Goal: Complete application form

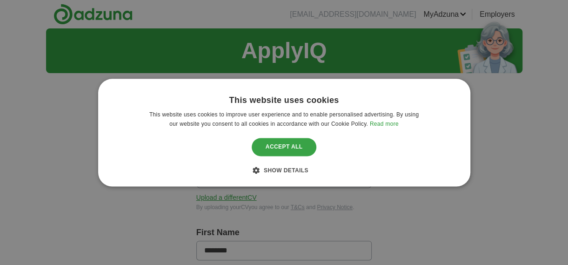
click at [298, 145] on div "Accept all" at bounding box center [284, 147] width 65 height 18
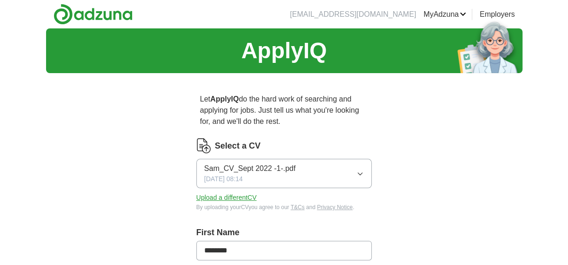
click at [363, 170] on icon "button" at bounding box center [359, 173] width 7 height 7
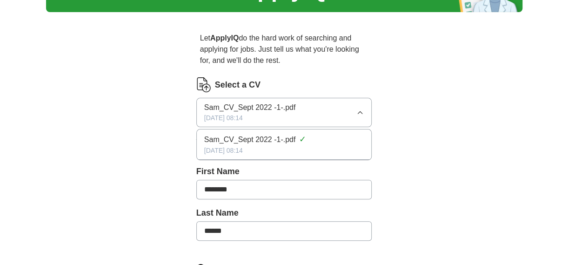
scroll to position [62, 0]
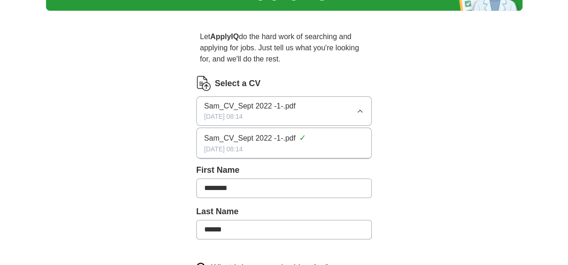
click at [415, 143] on div "ApplyIQ Let ApplyIQ do the hard work of searching and applying for jobs. Just t…" at bounding box center [284, 270] width 476 height 608
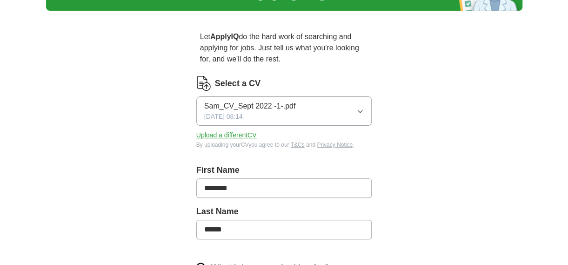
click at [246, 135] on button "Upload a different CV" at bounding box center [226, 135] width 60 height 10
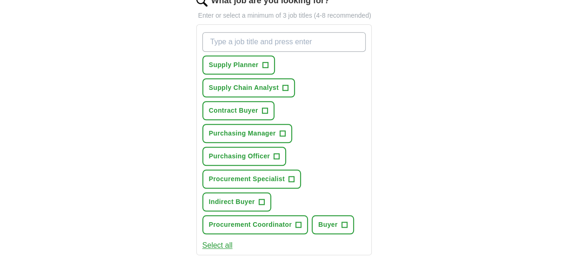
scroll to position [330, 0]
click at [260, 112] on button "Contract Buyer +" at bounding box center [238, 109] width 72 height 19
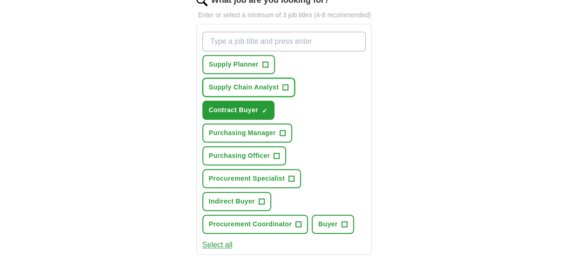
click at [289, 91] on button "Supply Chain Analyst +" at bounding box center [248, 87] width 93 height 19
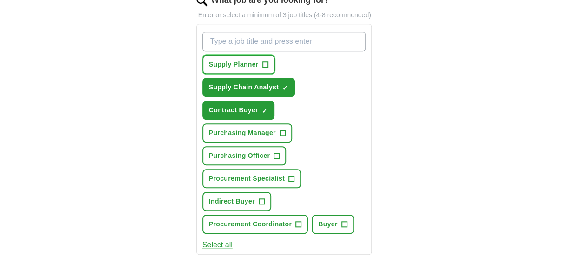
click at [263, 63] on span "+" at bounding box center [265, 64] width 6 height 7
click at [282, 152] on button "Purchasing Officer +" at bounding box center [244, 155] width 84 height 19
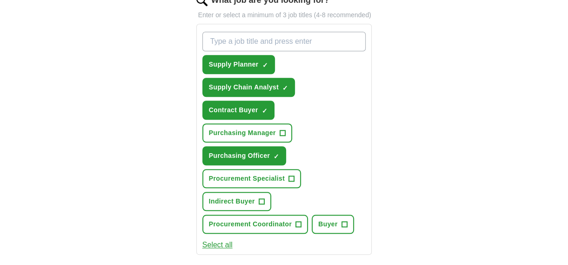
click at [296, 175] on button "Procurement Specialist +" at bounding box center [251, 178] width 99 height 19
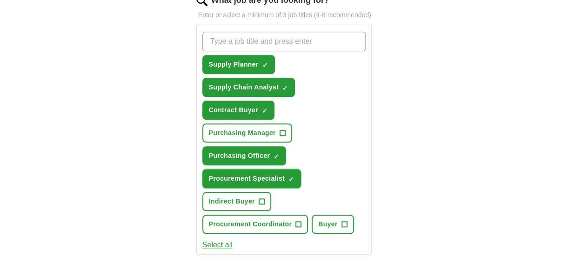
click at [258, 205] on button "Indirect Buyer +" at bounding box center [236, 201] width 69 height 19
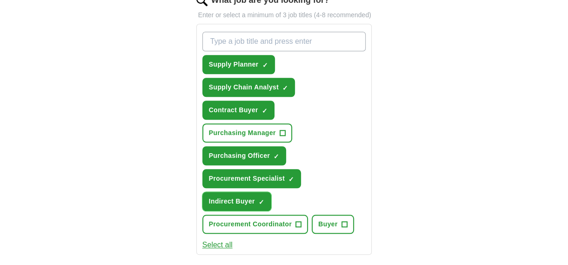
click at [307, 224] on button "Procurement Coordinator +" at bounding box center [255, 223] width 106 height 19
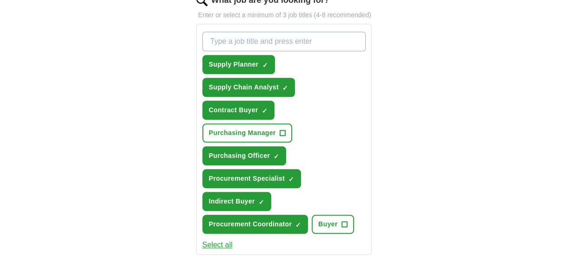
click at [347, 229] on button "Buyer +" at bounding box center [333, 223] width 42 height 19
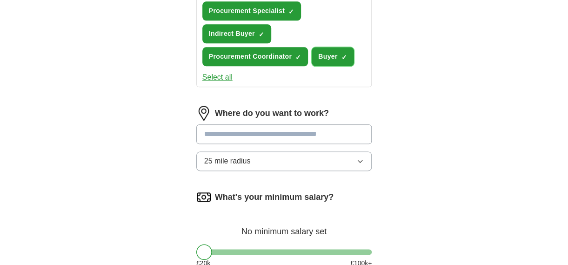
scroll to position [498, 0]
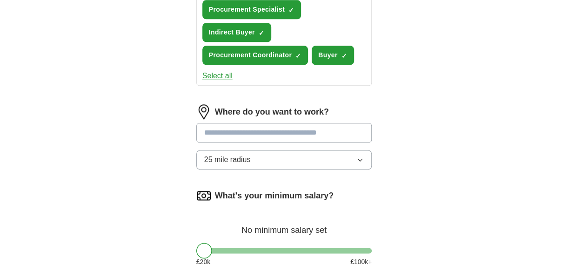
click at [324, 133] on input at bounding box center [284, 133] width 176 height 20
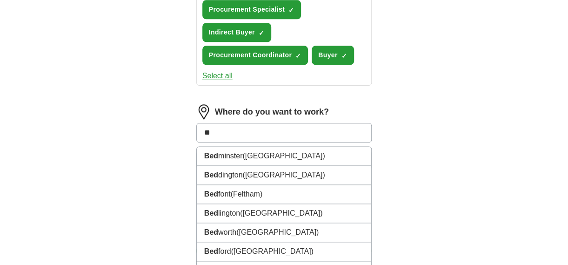
type input "*"
type input "*******"
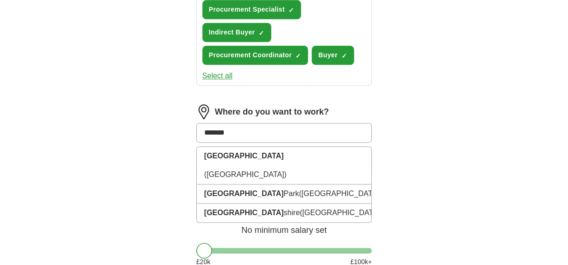
click at [250, 203] on li "[GEOGRAPHIC_DATA] ([GEOGRAPHIC_DATA])" at bounding box center [284, 212] width 175 height 19
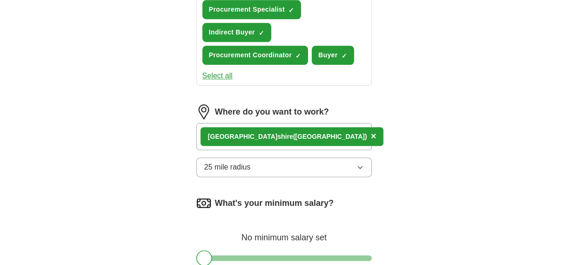
click at [324, 170] on button "25 mile radius" at bounding box center [284, 167] width 176 height 20
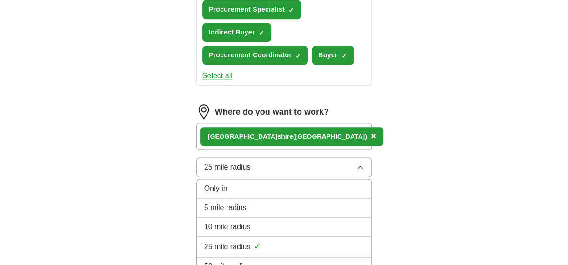
click at [316, 171] on button "25 mile radius" at bounding box center [284, 167] width 176 height 20
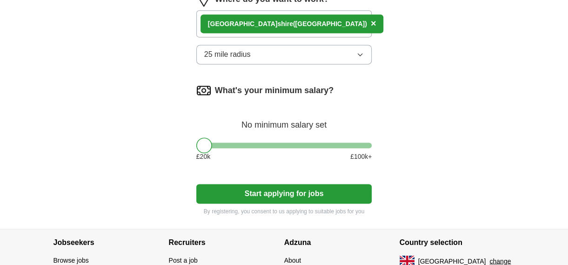
scroll to position [620, 0]
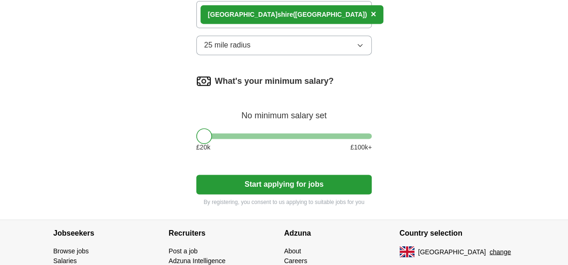
click at [255, 135] on div at bounding box center [284, 136] width 176 height 6
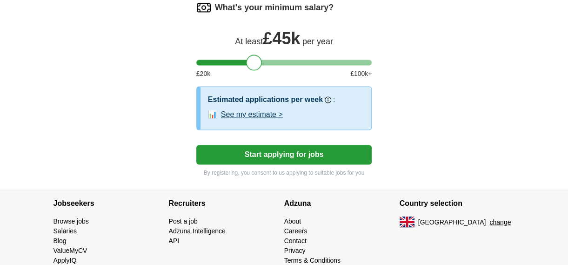
scroll to position [695, 0]
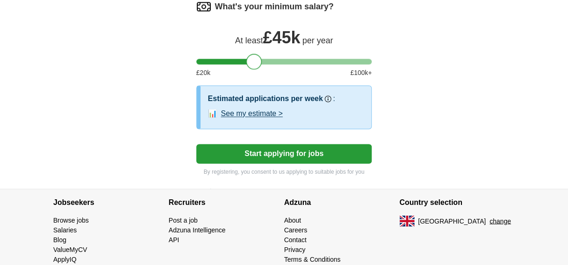
click at [305, 157] on button "Start applying for jobs" at bounding box center [284, 154] width 176 height 20
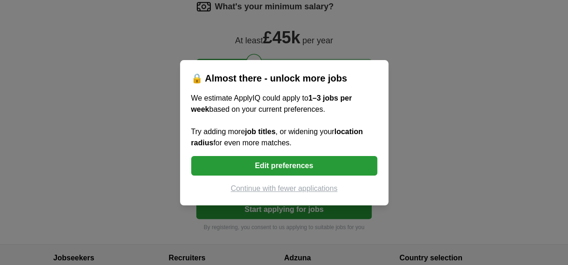
click at [305, 163] on button "Edit preferences" at bounding box center [284, 166] width 186 height 20
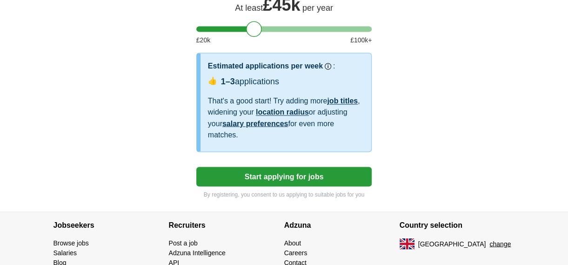
scroll to position [728, 0]
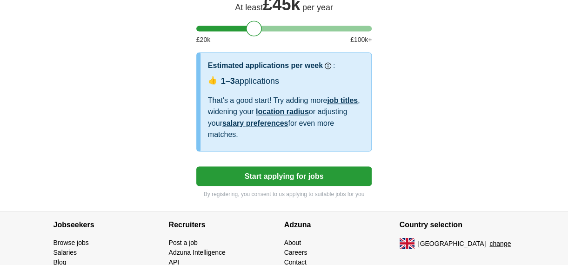
click at [259, 121] on link "salary preferences" at bounding box center [255, 123] width 66 height 8
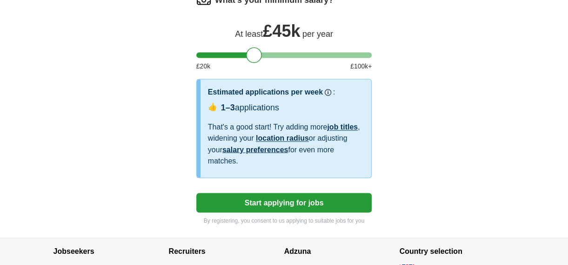
scroll to position [694, 0]
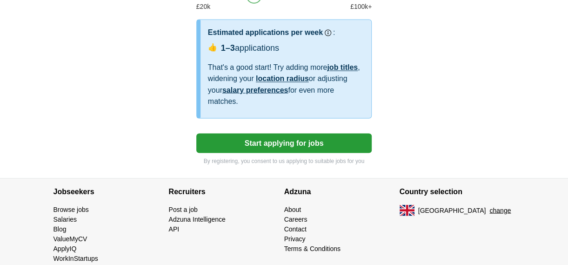
click at [298, 77] on link "location radius" at bounding box center [282, 78] width 53 height 8
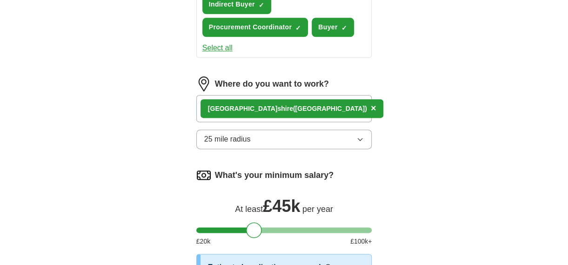
scroll to position [526, 0]
click at [362, 139] on icon "button" at bounding box center [359, 138] width 7 height 7
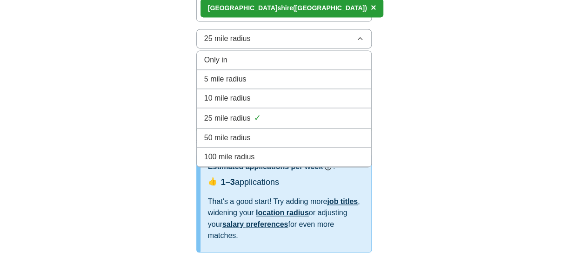
scroll to position [629, 0]
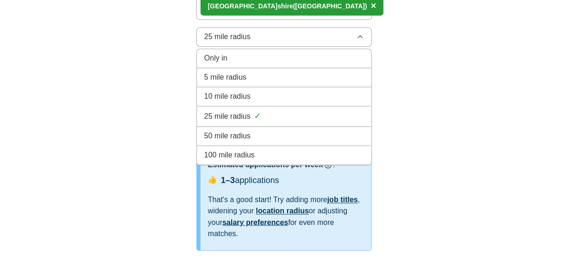
click at [263, 135] on div "50 mile radius" at bounding box center [284, 135] width 160 height 11
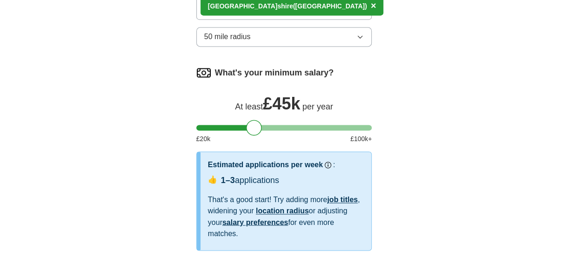
click at [359, 35] on icon "button" at bounding box center [359, 36] width 7 height 7
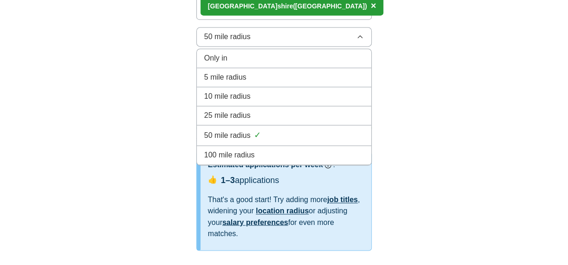
click at [269, 116] on div "25 mile radius" at bounding box center [284, 115] width 160 height 11
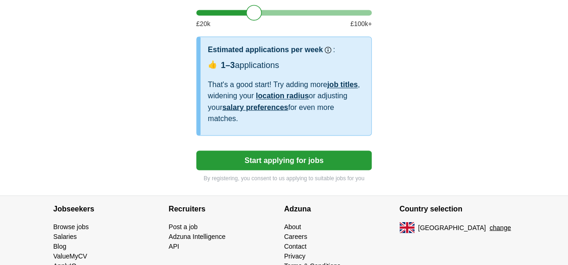
click at [321, 159] on button "Start applying for jobs" at bounding box center [284, 160] width 176 height 20
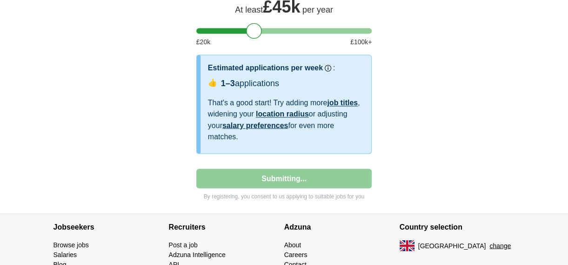
select select "**"
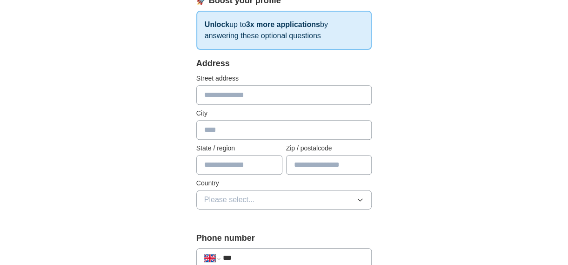
scroll to position [157, 0]
click at [282, 90] on input "text" at bounding box center [284, 95] width 176 height 20
type input "**********"
type input "*********"
type input "**********"
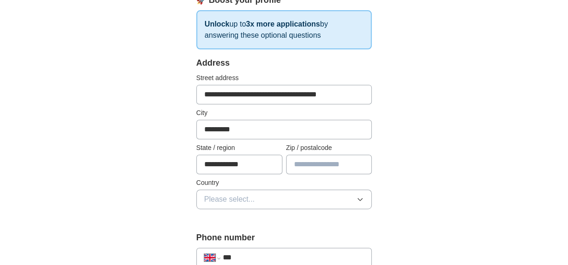
type input "*******"
type input "**********"
select select "**"
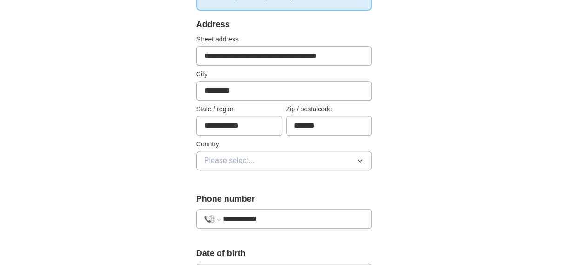
scroll to position [195, 0]
click at [332, 154] on button "Please select..." at bounding box center [284, 161] width 176 height 20
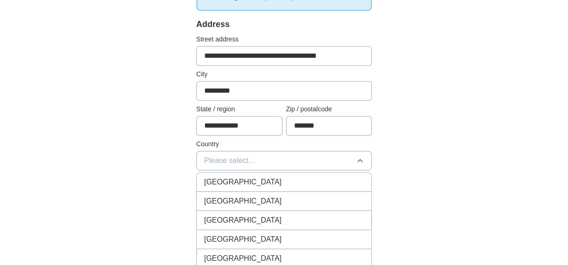
click at [284, 179] on div "[GEOGRAPHIC_DATA]" at bounding box center [284, 181] width 160 height 11
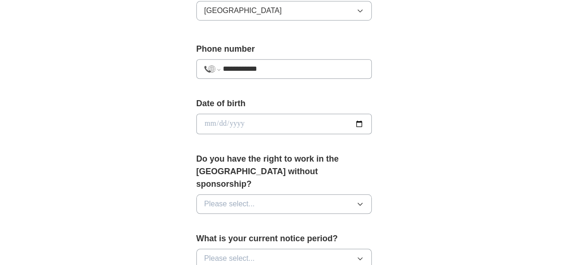
scroll to position [345, 0]
click at [308, 123] on input "date" at bounding box center [284, 123] width 176 height 20
click at [222, 126] on input "date" at bounding box center [284, 123] width 176 height 20
click at [212, 122] on input "date" at bounding box center [284, 123] width 176 height 20
type input "**********"
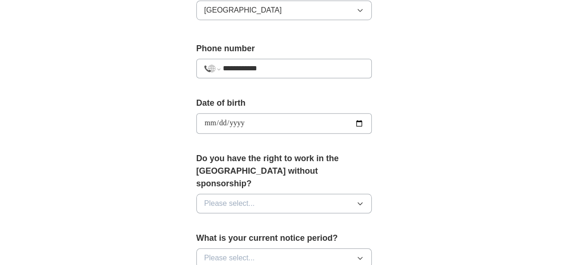
type input "**********"
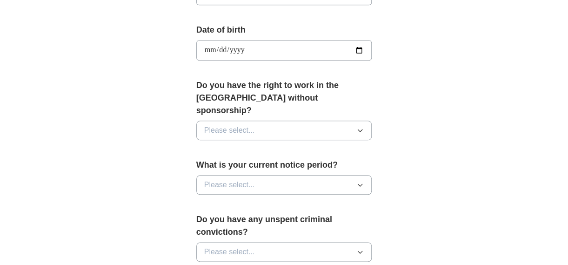
scroll to position [421, 0]
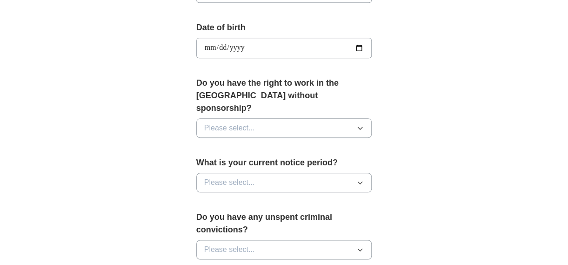
click at [350, 118] on button "Please select..." at bounding box center [284, 128] width 176 height 20
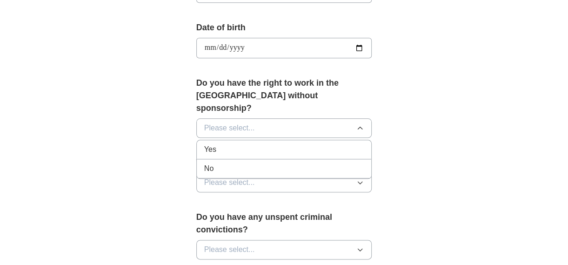
click at [252, 144] on div "Yes" at bounding box center [284, 149] width 160 height 11
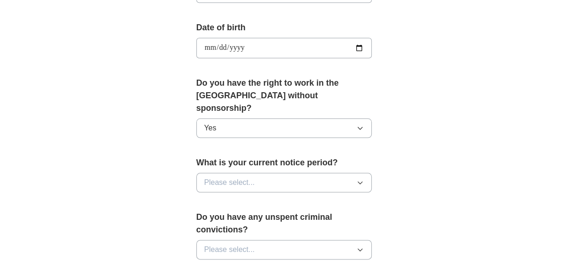
click at [263, 172] on button "Please select..." at bounding box center [284, 182] width 176 height 20
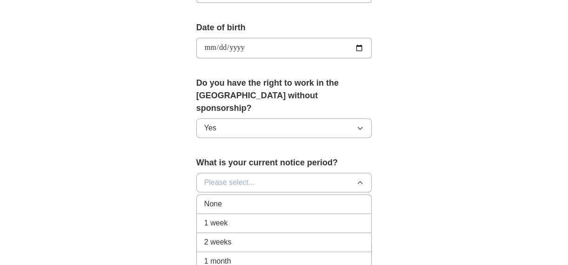
click at [241, 198] on div "None" at bounding box center [284, 203] width 160 height 11
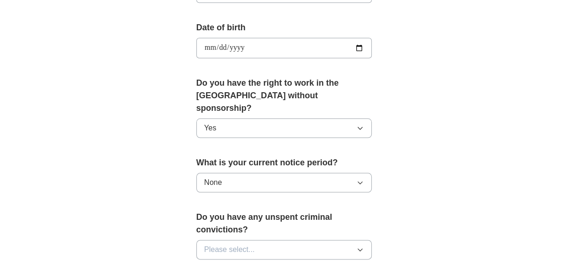
click at [246, 244] on span "Please select..." at bounding box center [229, 249] width 51 height 11
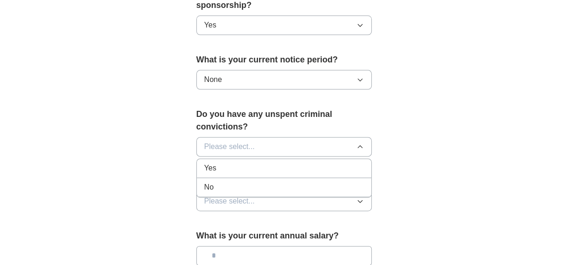
scroll to position [524, 0]
click at [251, 181] on div "No" at bounding box center [284, 186] width 160 height 11
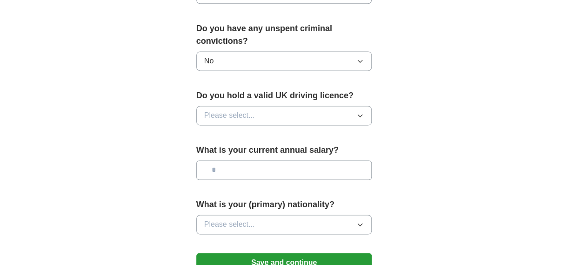
scroll to position [610, 0]
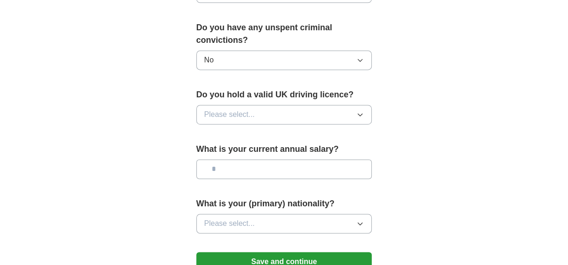
click at [325, 105] on button "Please select..." at bounding box center [284, 115] width 176 height 20
click at [270, 130] on div "Yes" at bounding box center [284, 135] width 160 height 11
click at [233, 161] on input "text" at bounding box center [284, 169] width 176 height 20
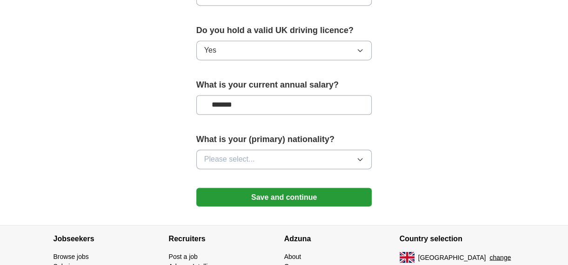
scroll to position [675, 0]
type input "*******"
click at [338, 149] on button "Please select..." at bounding box center [284, 159] width 176 height 20
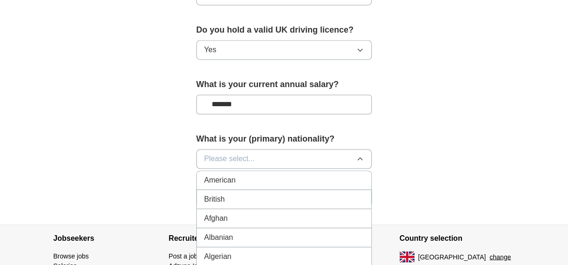
click at [284, 193] on div "British" at bounding box center [284, 198] width 160 height 11
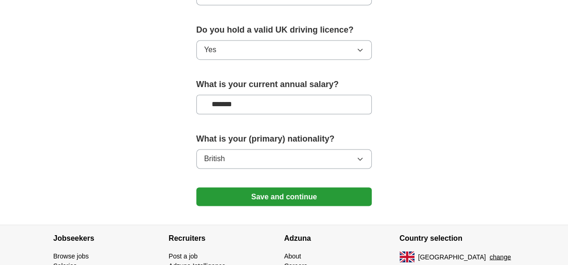
click at [308, 187] on button "Save and continue" at bounding box center [284, 196] width 176 height 19
